Goal: Task Accomplishment & Management: Manage account settings

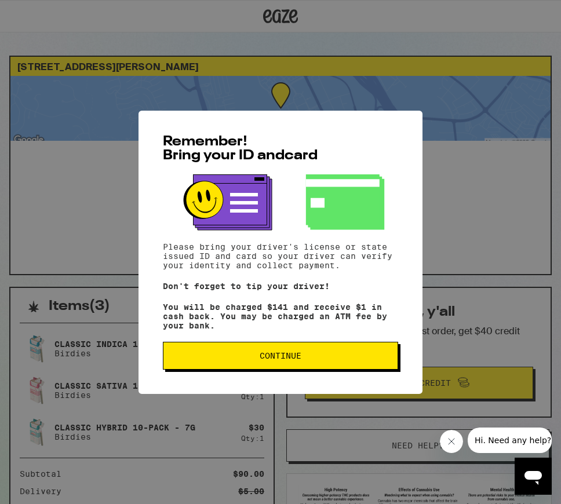
click at [307, 353] on button "Continue" at bounding box center [280, 356] width 235 height 28
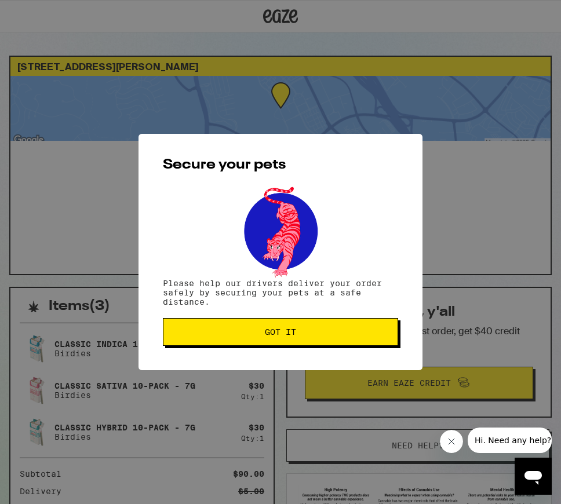
click at [307, 353] on div "Secure your pets Please help our drivers deliver your order safely by securing …" at bounding box center [280, 252] width 284 height 236
click at [307, 338] on button "Got it" at bounding box center [280, 332] width 235 height 28
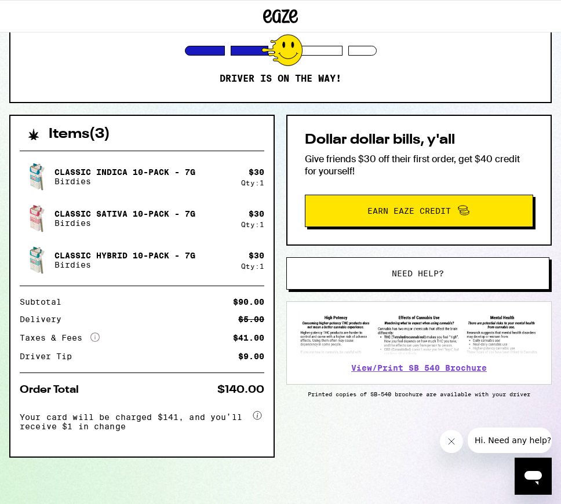
scroll to position [176, 0]
click at [335, 269] on span "Need help?" at bounding box center [417, 273] width 183 height 8
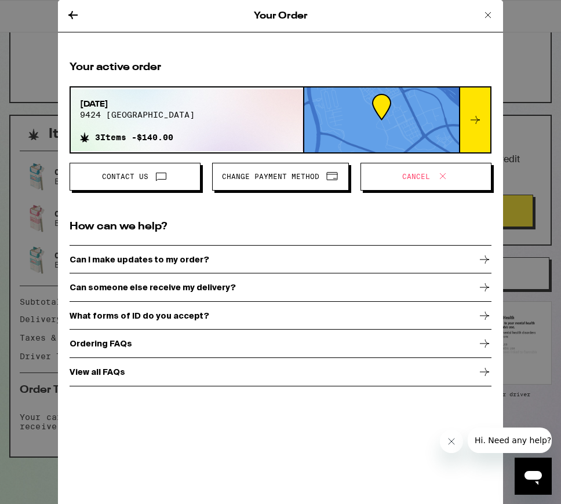
click at [388, 173] on span "Cancel" at bounding box center [425, 176] width 111 height 15
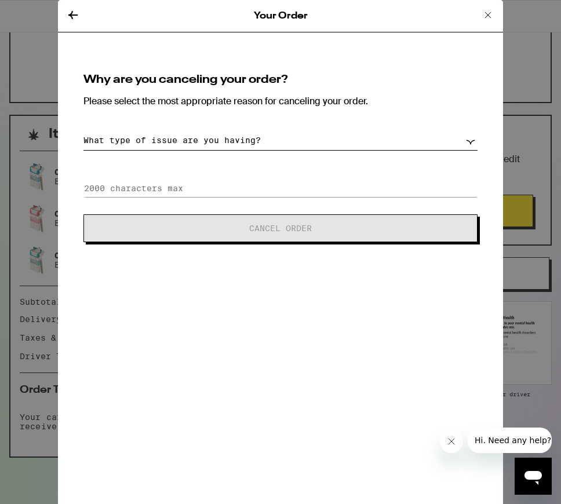
select select "long-eta"
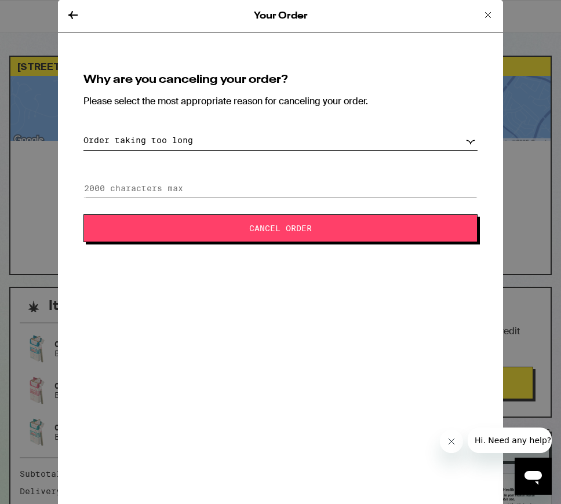
click at [481, 14] on icon at bounding box center [488, 15] width 14 height 14
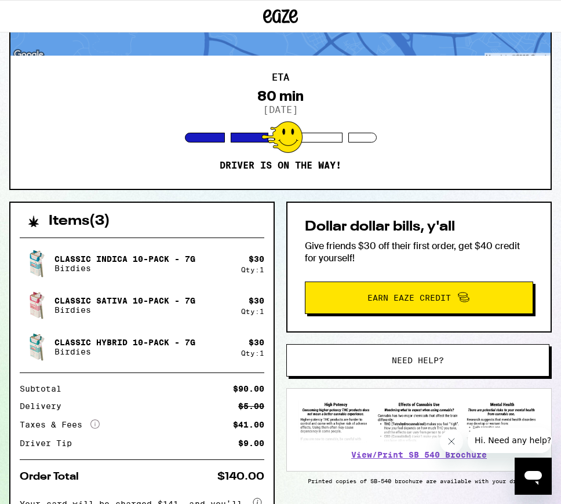
scroll to position [168, 0]
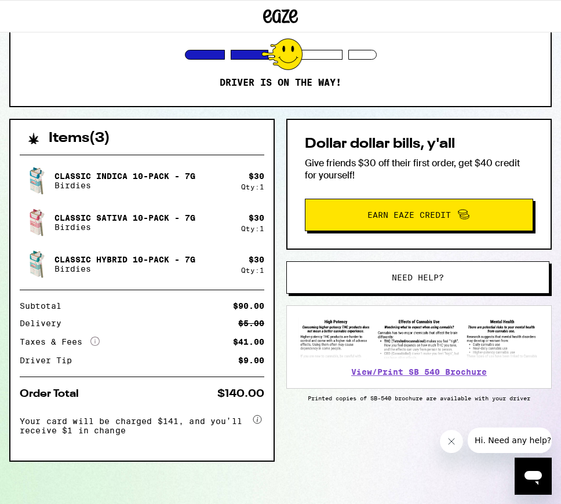
click at [456, 275] on span "Need help?" at bounding box center [417, 277] width 183 height 8
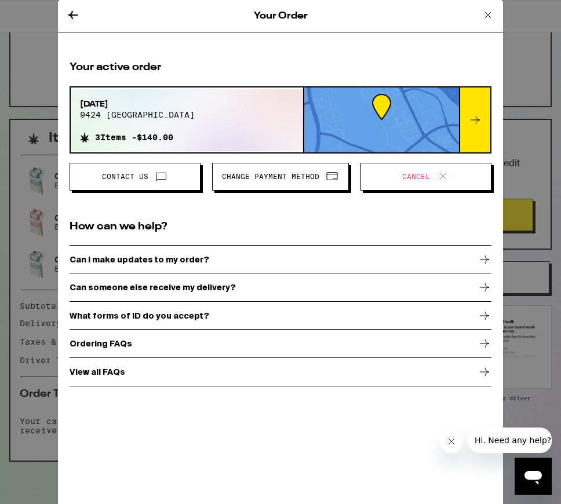
click at [525, 113] on div "Your Order Your active order [DATE] 9424 miramonte 3 Items - $140.00 Contact Us…" at bounding box center [280, 252] width 561 height 504
click at [492, 10] on icon at bounding box center [488, 15] width 14 height 14
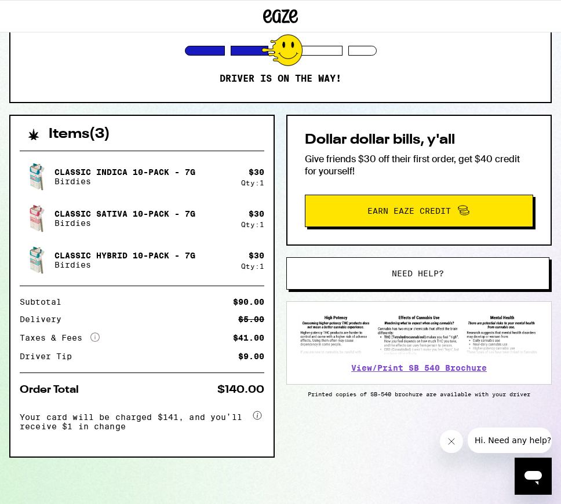
scroll to position [176, 0]
click at [444, 272] on span "Need help?" at bounding box center [418, 273] width 52 height 8
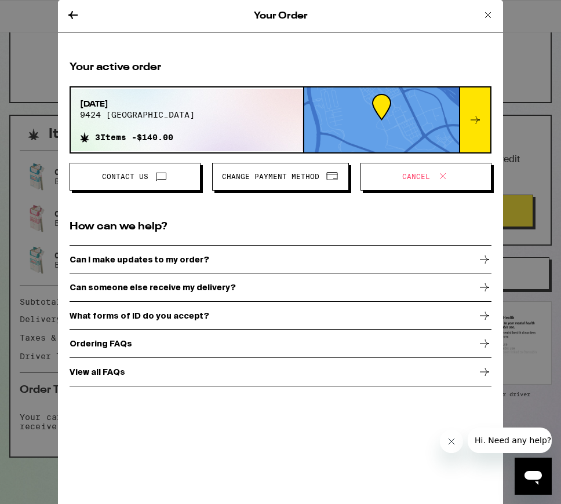
click at [393, 178] on span "Cancel" at bounding box center [425, 176] width 111 height 15
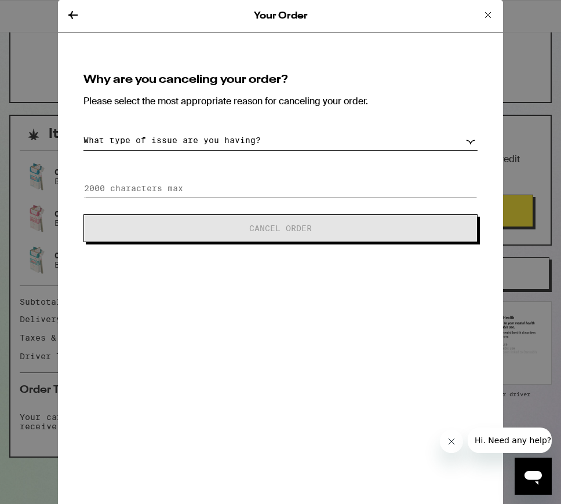
click at [490, 13] on icon at bounding box center [488, 15] width 6 height 6
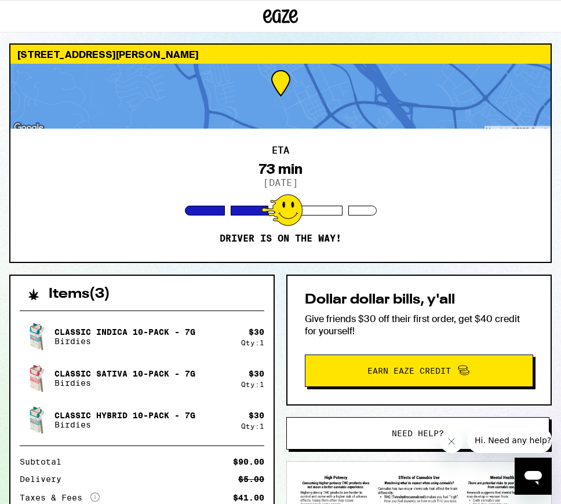
scroll to position [27, 0]
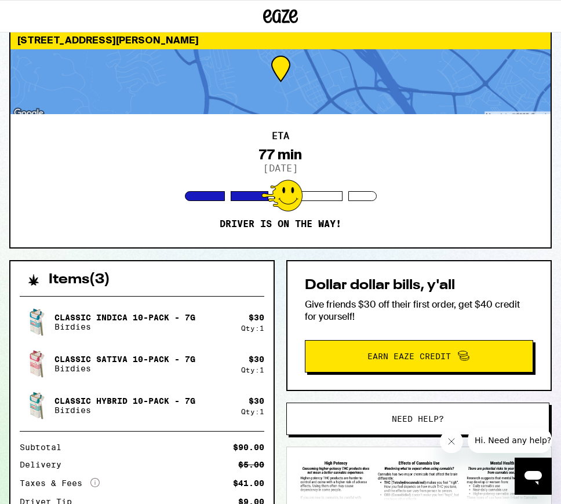
click at [398, 411] on button "Need help?" at bounding box center [417, 419] width 263 height 32
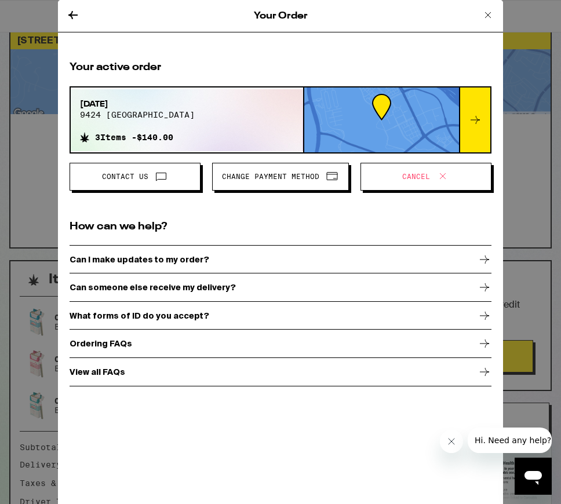
click at [424, 176] on span "Cancel" at bounding box center [416, 176] width 28 height 7
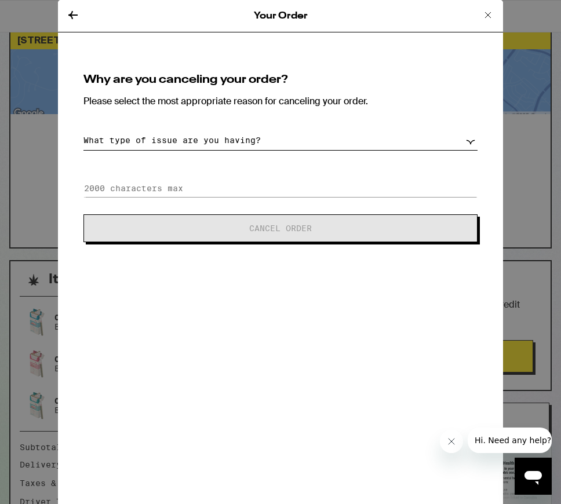
select select "long-eta"
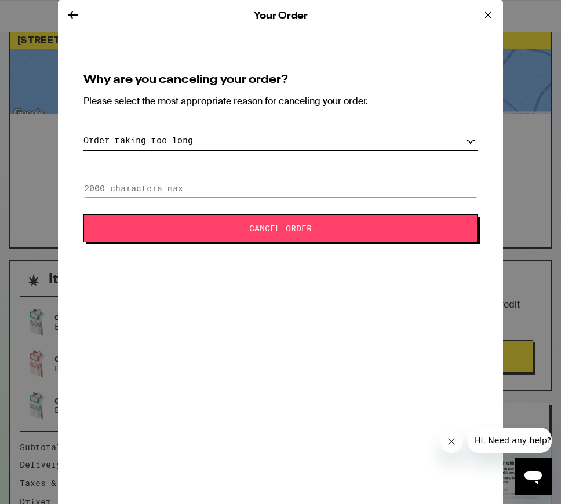
click at [304, 239] on button "Cancel Order" at bounding box center [280, 228] width 394 height 28
